Goal: Find specific page/section: Find specific page/section

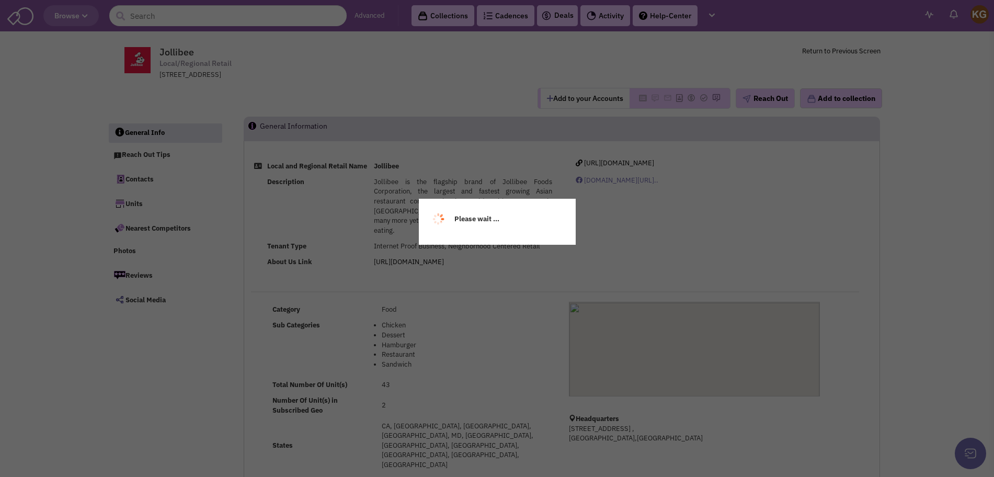
select select
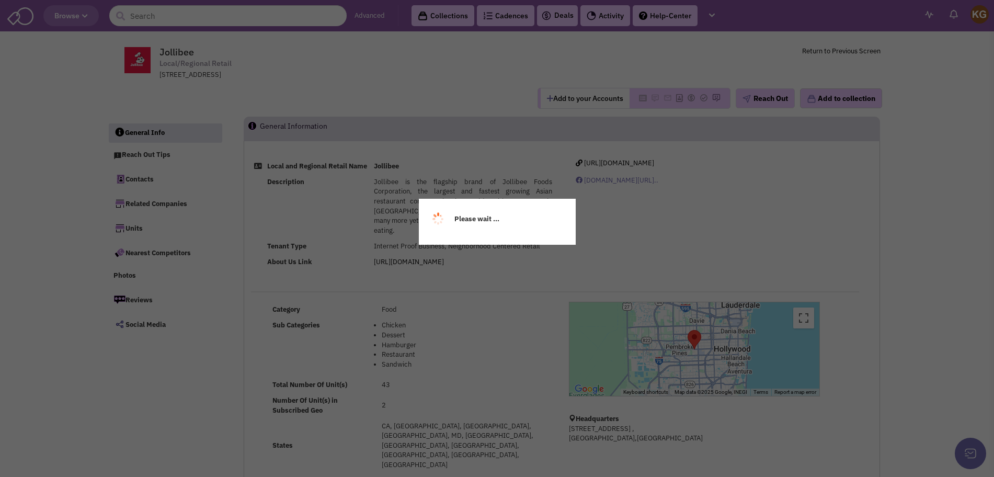
select select
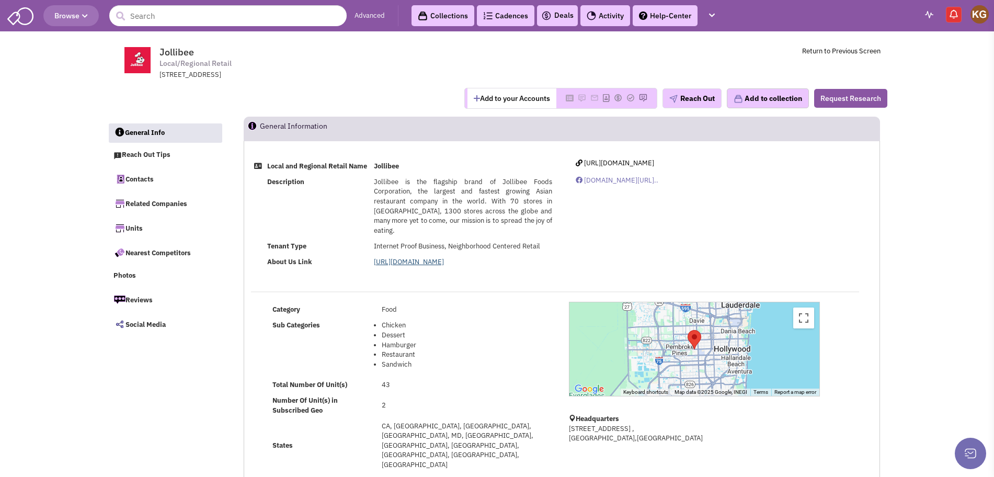
click at [428, 261] on link "https://www.jollibeefoods.com/pages/about-us" at bounding box center [409, 261] width 70 height 9
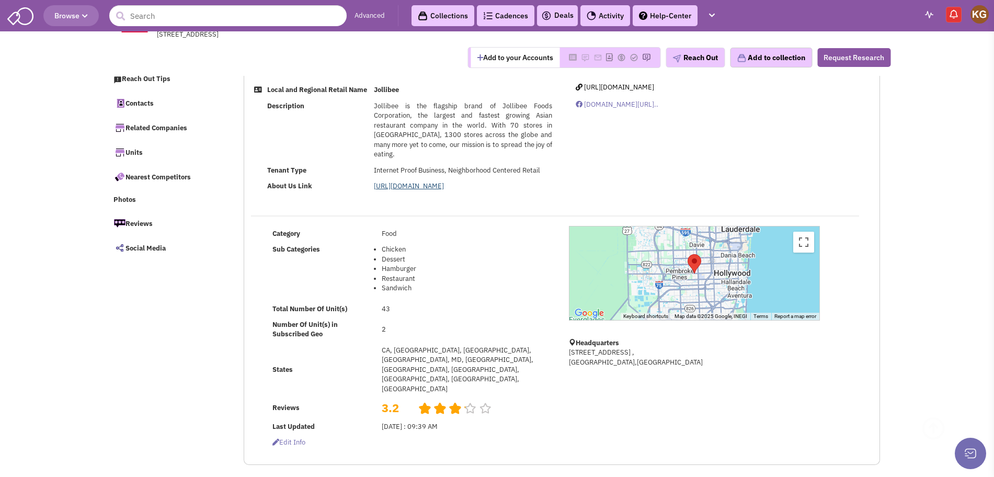
scroll to position [196, 0]
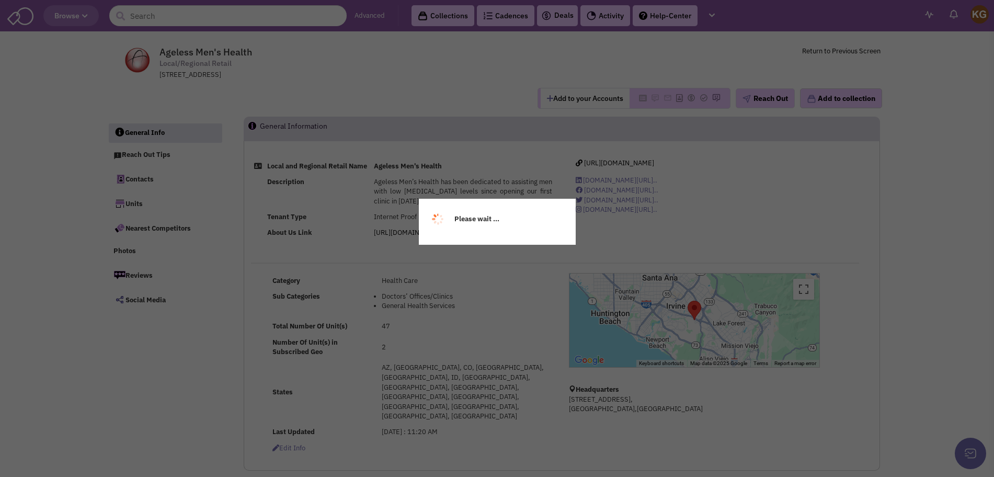
select select
